Goal: Information Seeking & Learning: Learn about a topic

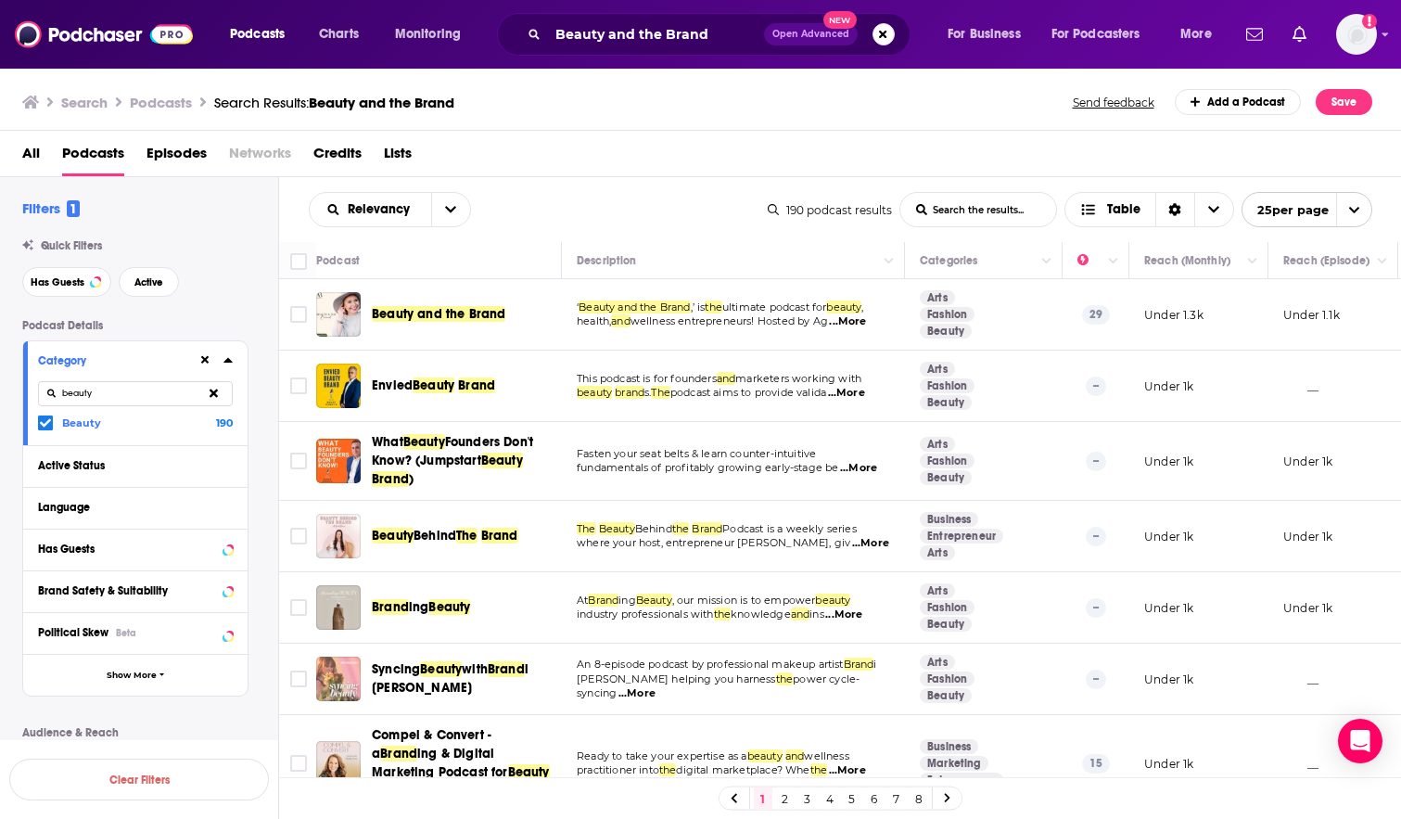
click at [1102, 313] on p "29" at bounding box center [1096, 314] width 28 height 19
click at [1160, 324] on td "Under 1.3k" at bounding box center [1198, 314] width 139 height 71
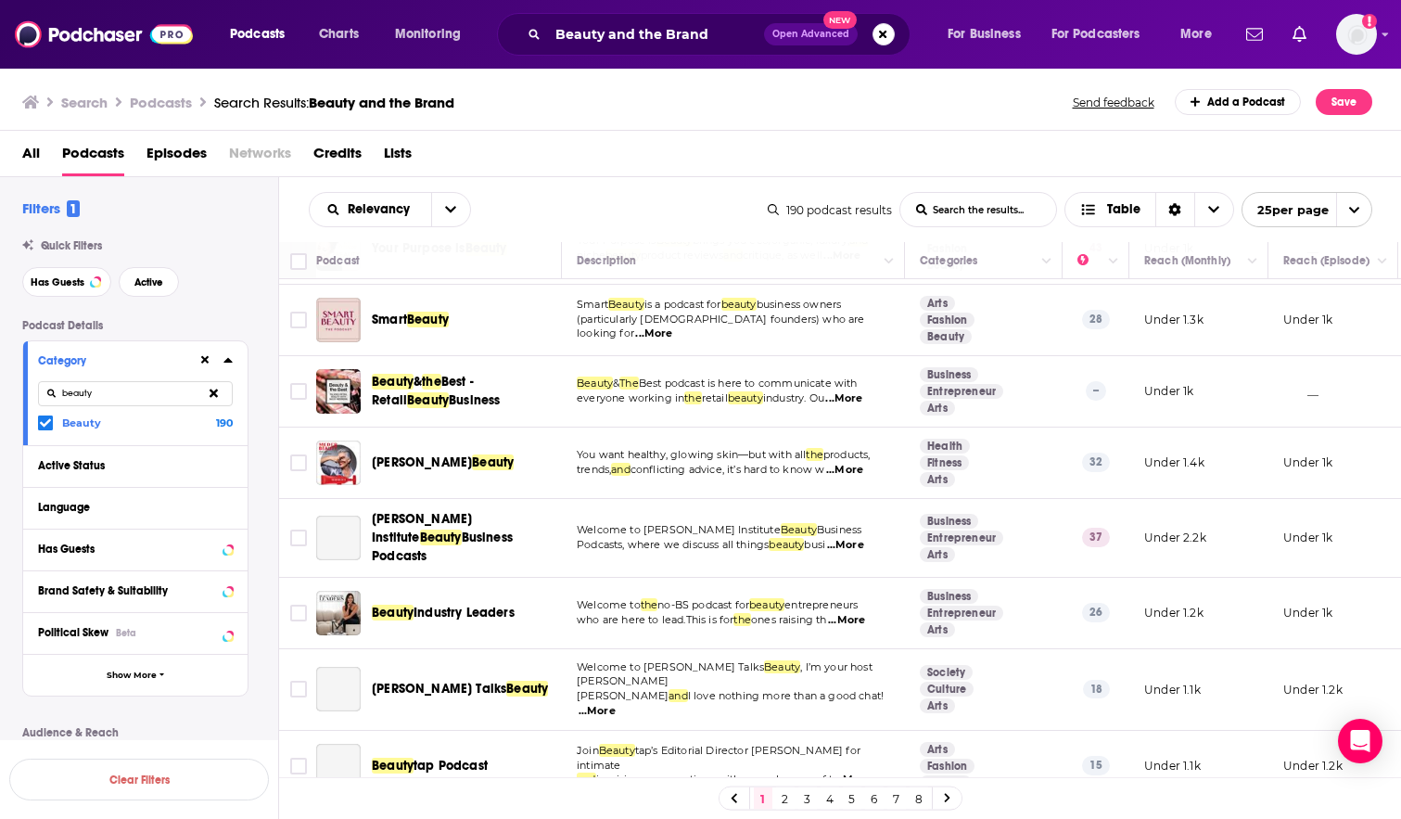
scroll to position [927, 0]
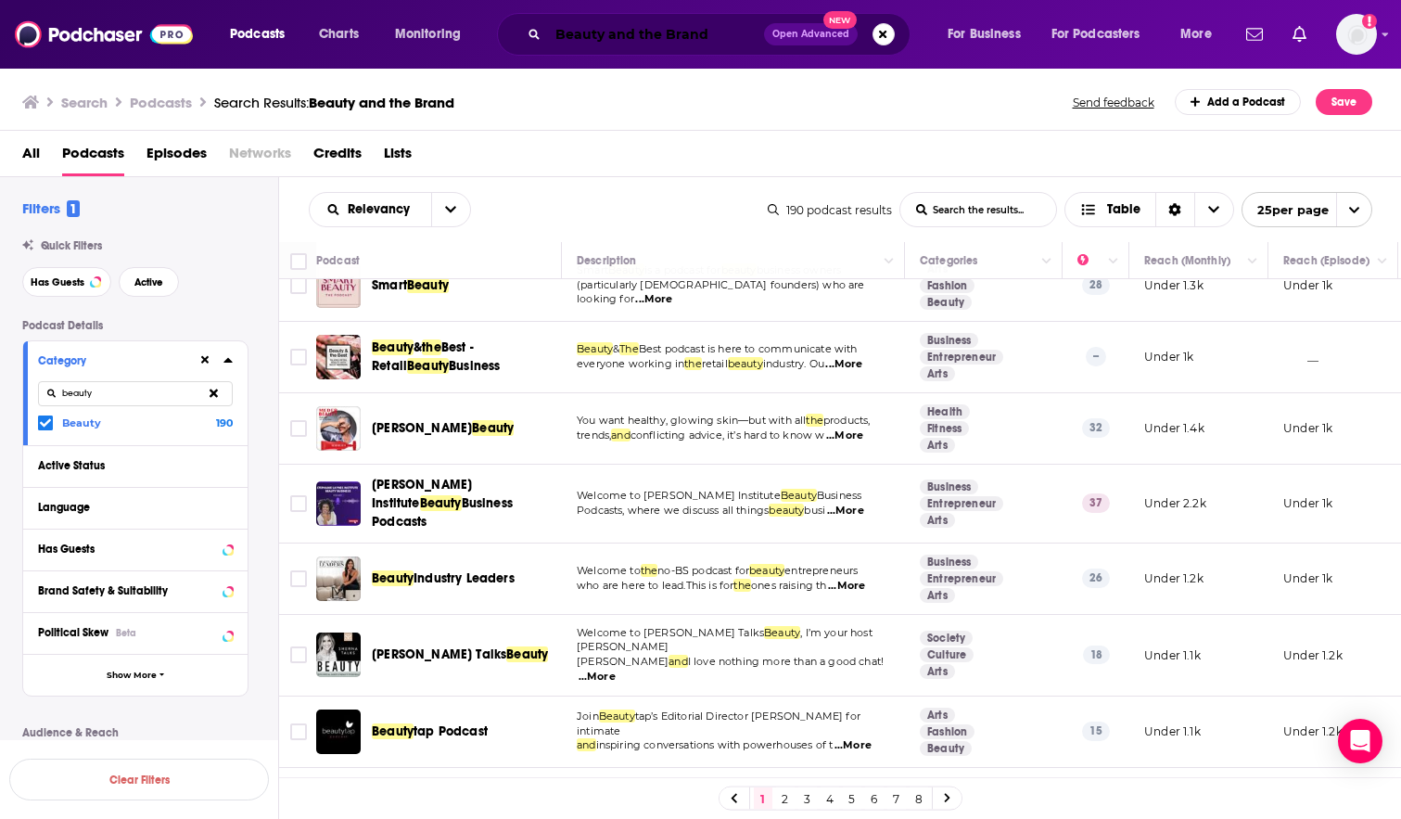
click at [609, 34] on input "Beauty and the Brand" at bounding box center [656, 34] width 216 height 30
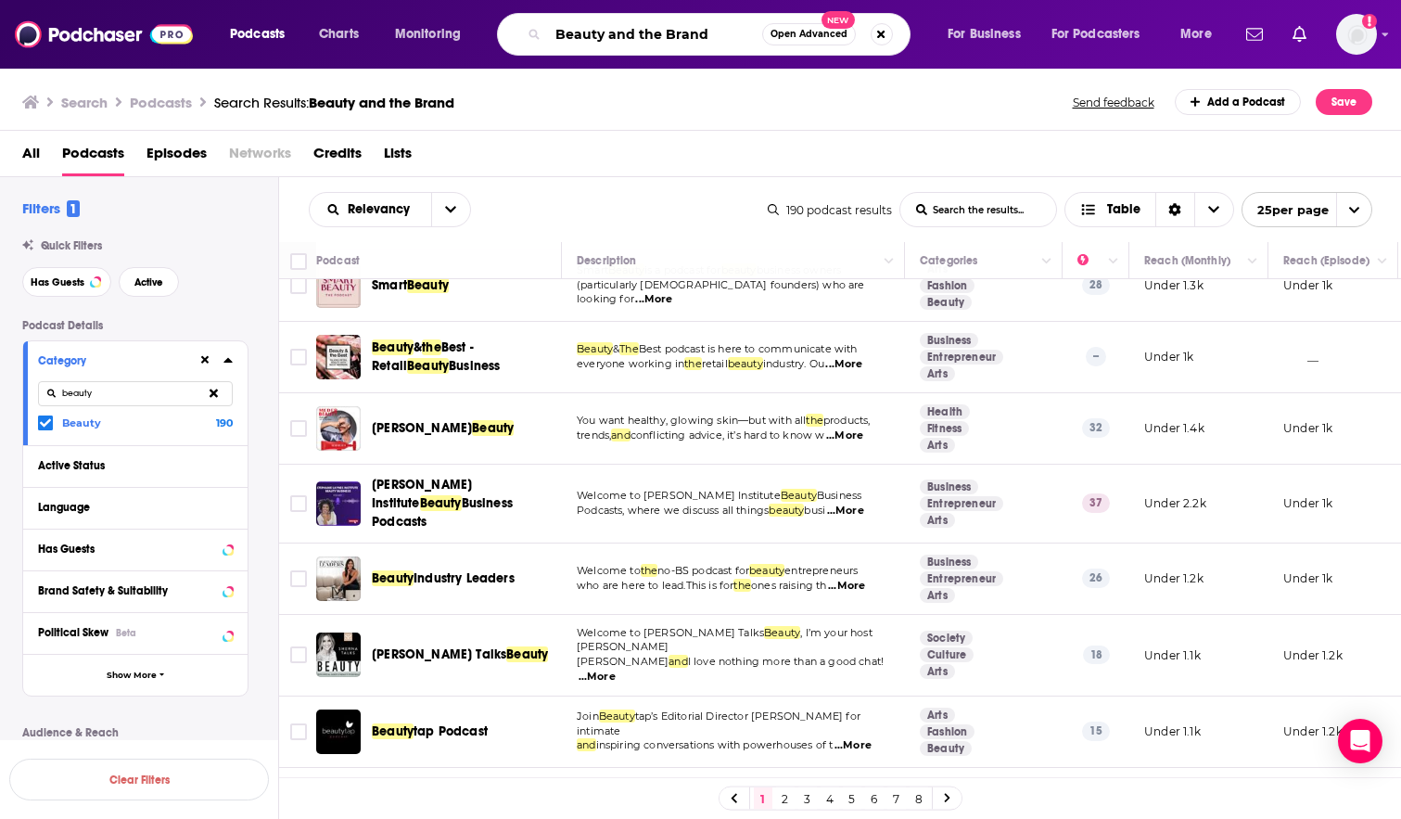
drag, startPoint x: 735, startPoint y: 33, endPoint x: 522, endPoint y: 35, distance: 213.3
click at [522, 35] on div "Beauty and the Brand Open Advanced New" at bounding box center [704, 34] width 414 height 43
type input "Beauty"
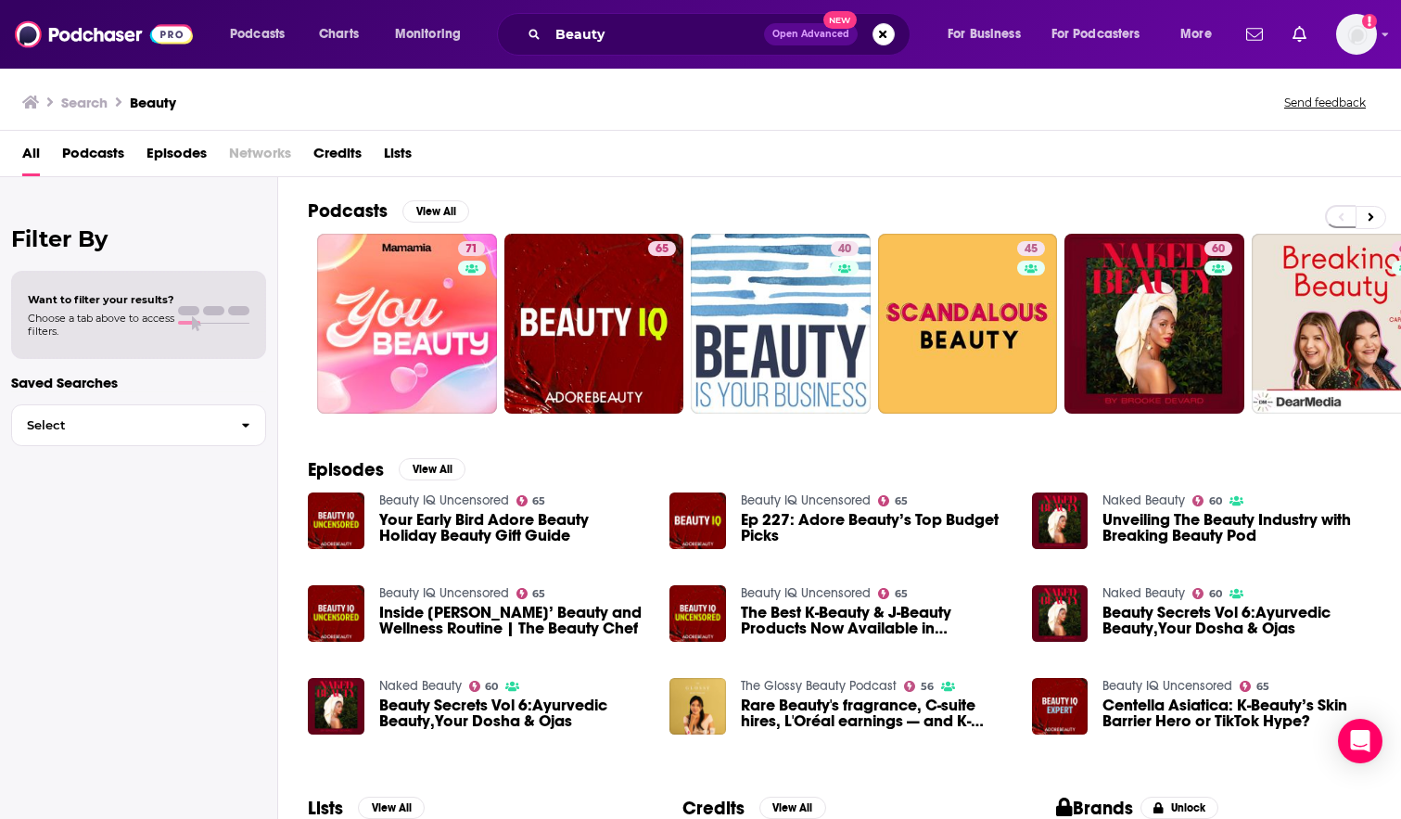
click at [1153, 111] on div "Search Beauty Send feedback" at bounding box center [696, 102] width 1349 height 26
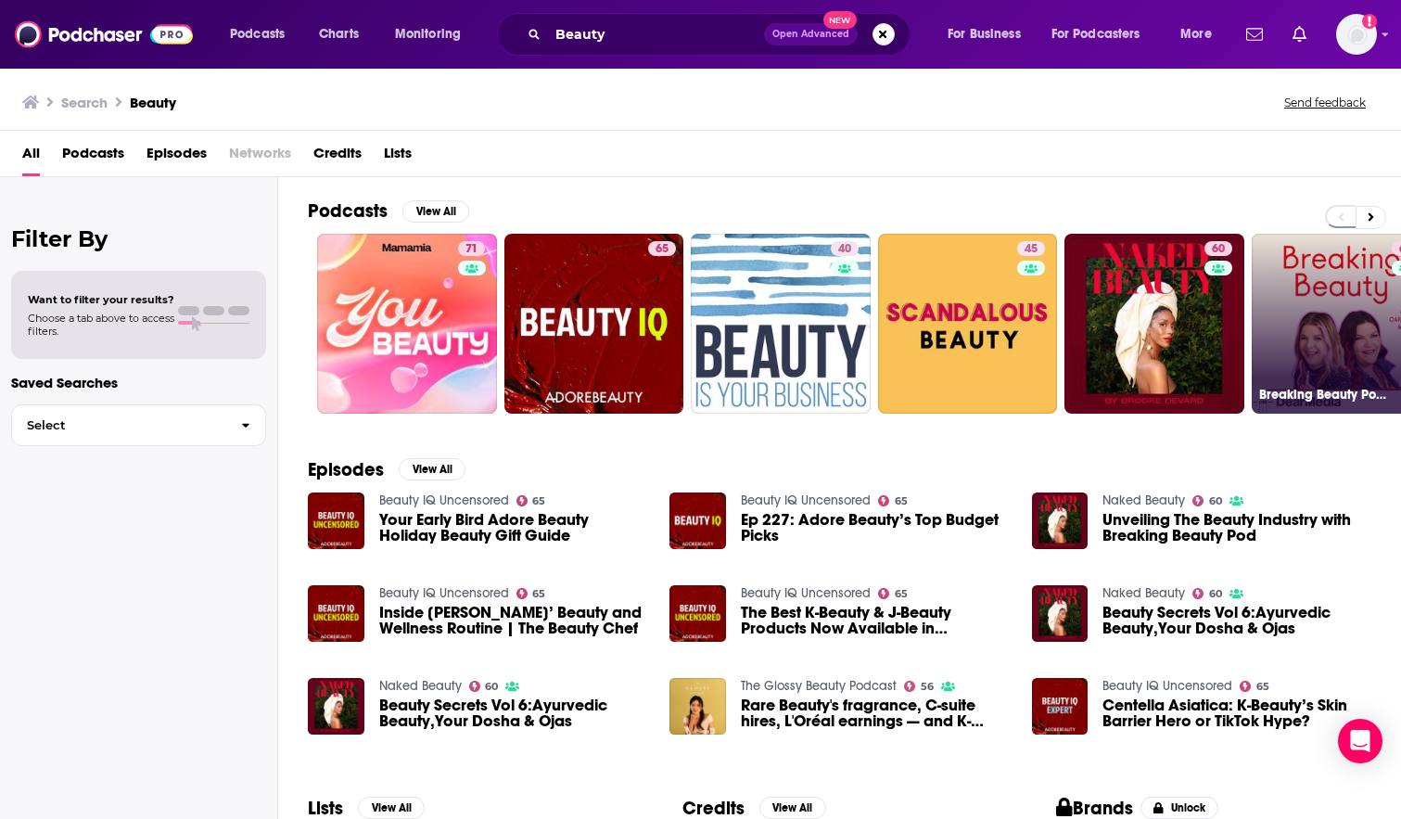
click at [1322, 347] on link "63 Breaking Beauty Podcast" at bounding box center [1342, 324] width 180 height 180
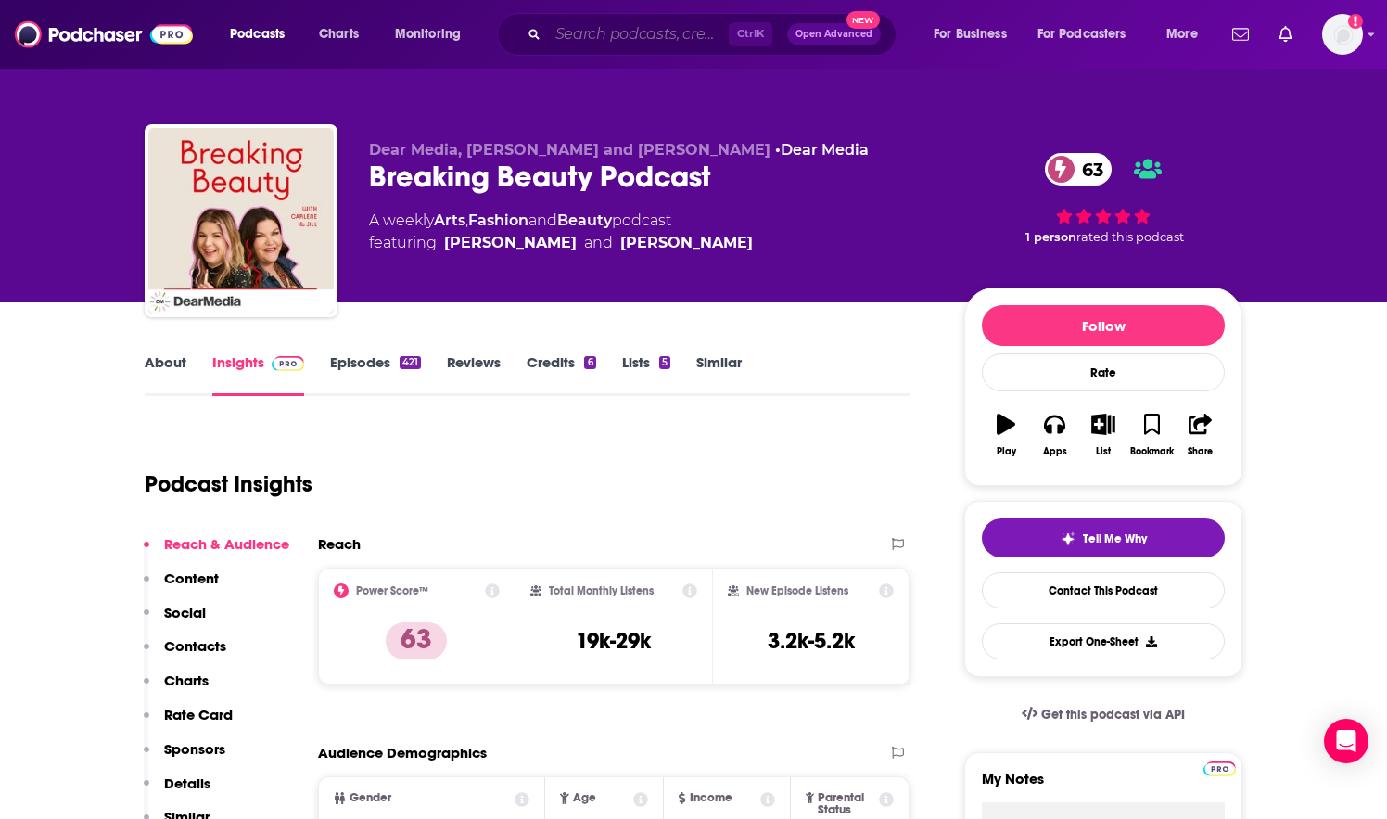
click at [617, 34] on input "Search podcasts, credits, & more..." at bounding box center [638, 34] width 181 height 30
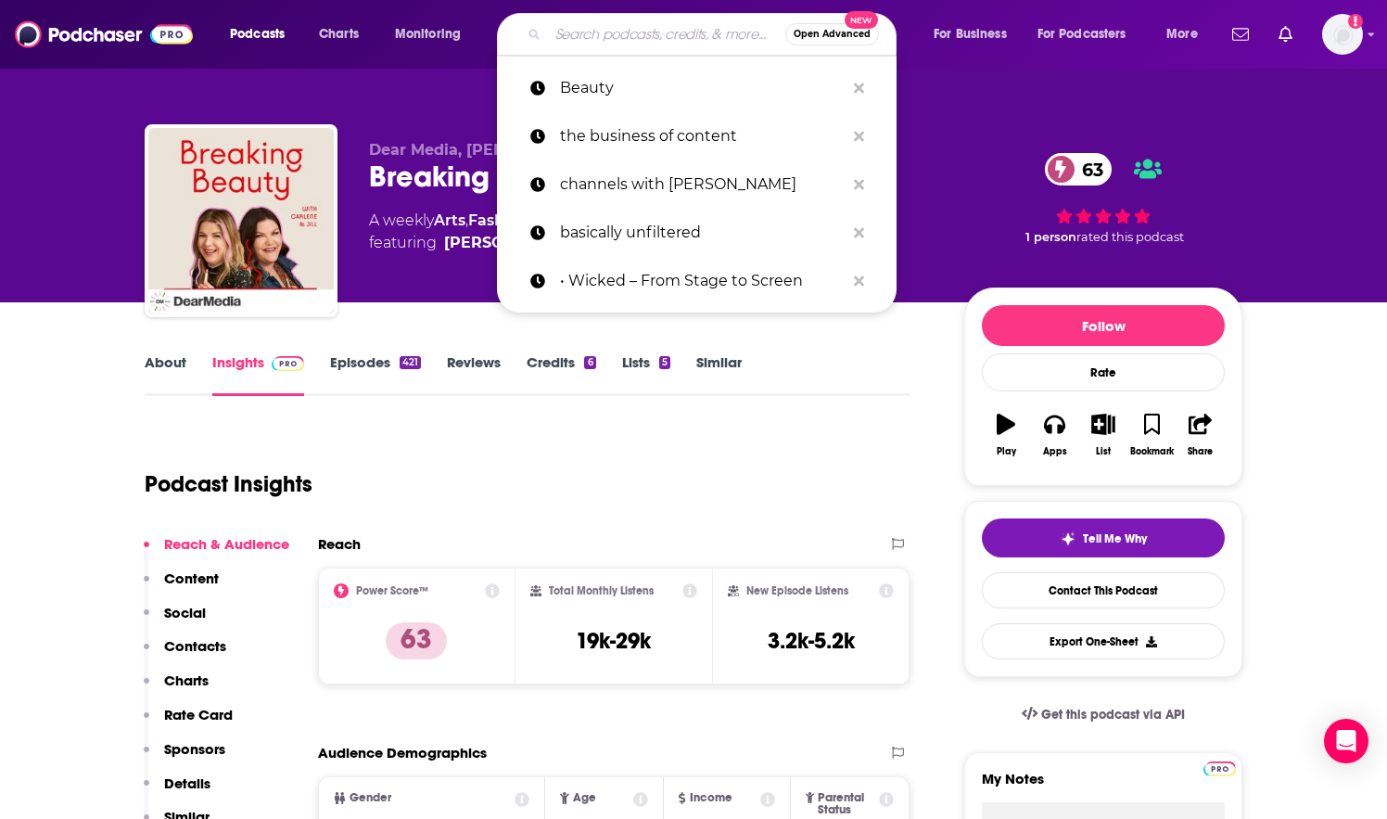
paste input "The Dream Bigger Podcast"
type input "The Dream Bigger Podcast"
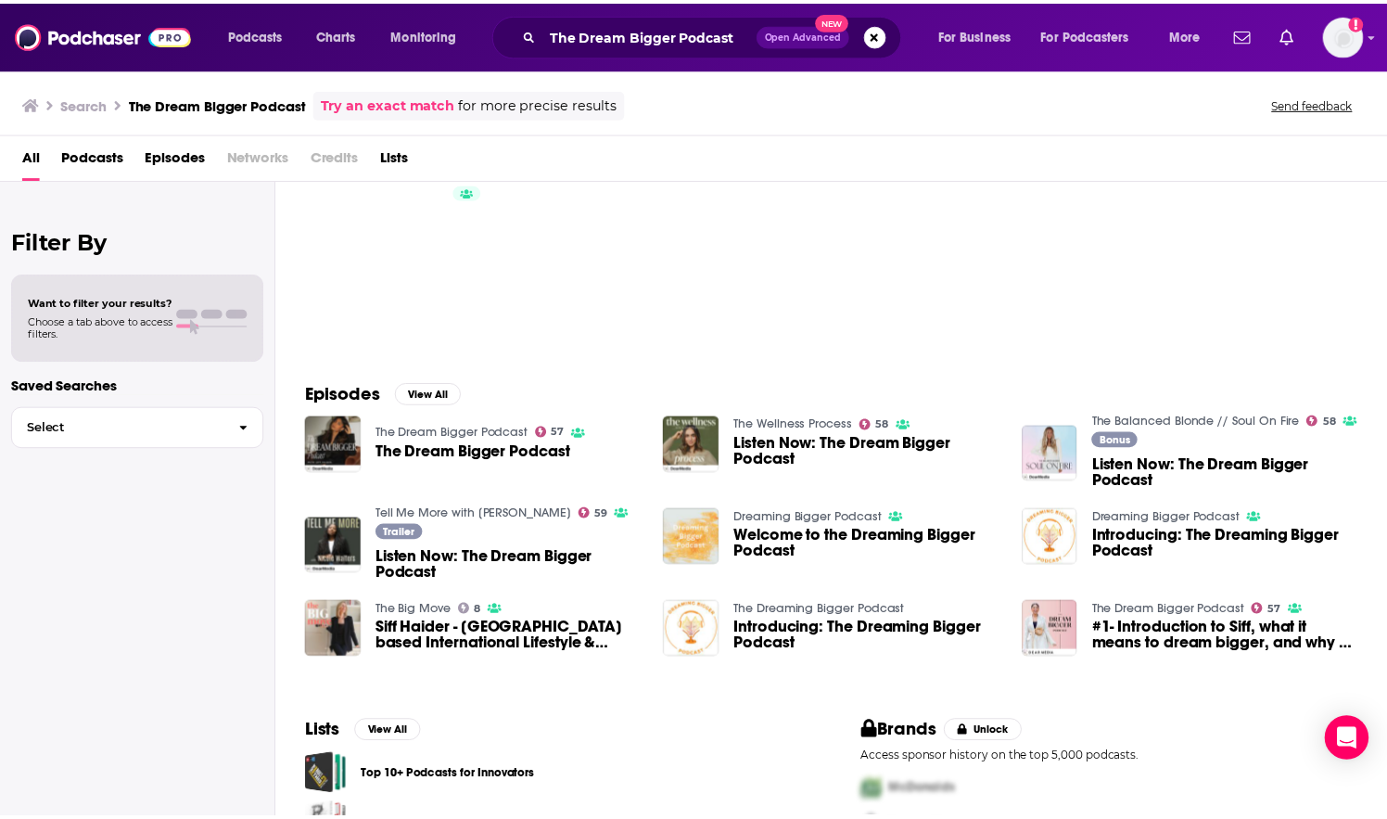
scroll to position [176, 0]
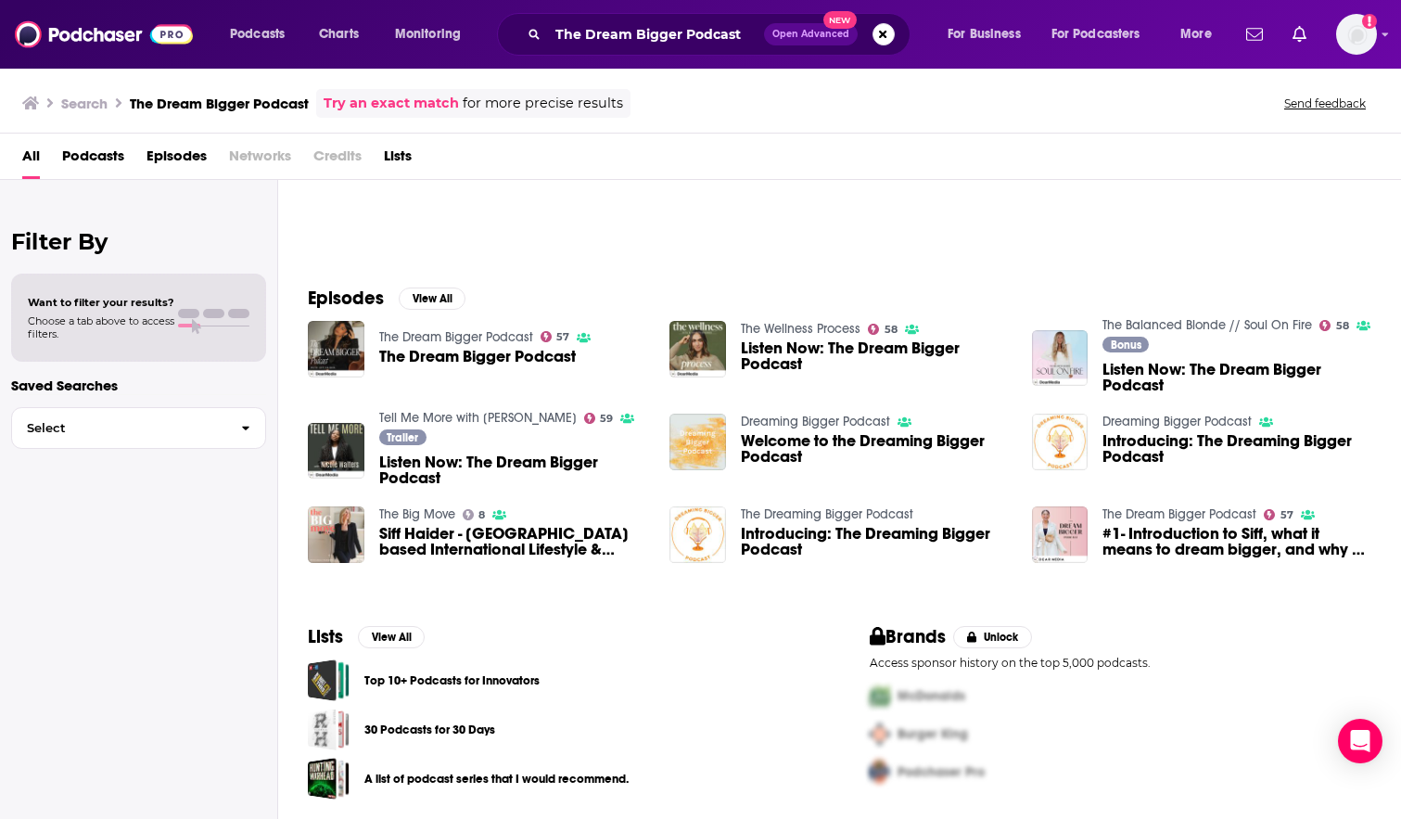
click at [466, 356] on span "The Dream Bigger Podcast" at bounding box center [477, 357] width 197 height 16
